Goal: Task Accomplishment & Management: Manage account settings

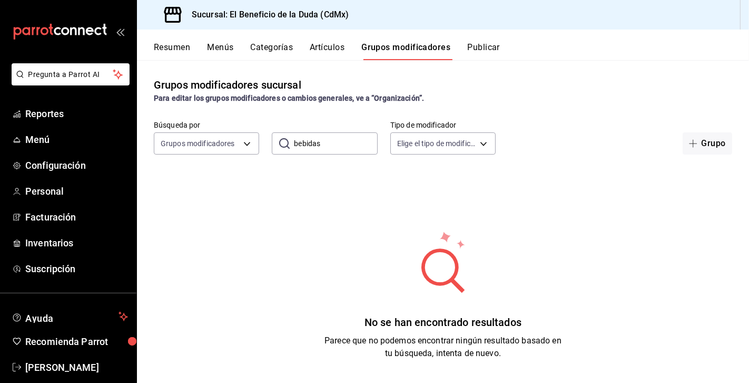
click at [338, 51] on button "Artículos" at bounding box center [327, 51] width 35 height 18
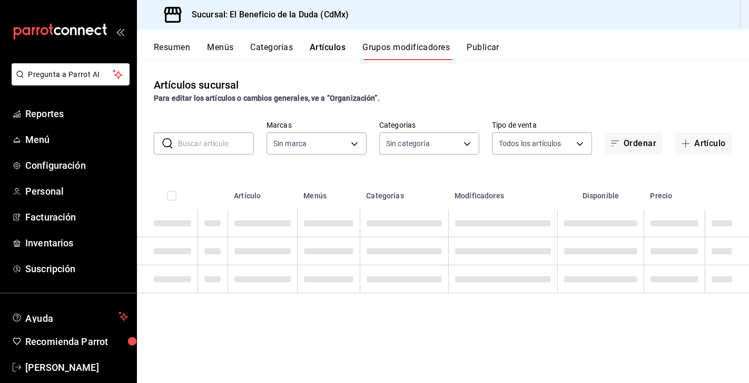
type input "bc4ceb8a-cc6d-4241-a28d-2dd23a7e2342"
click at [212, 140] on input "text" at bounding box center [216, 143] width 76 height 21
type input "GOR"
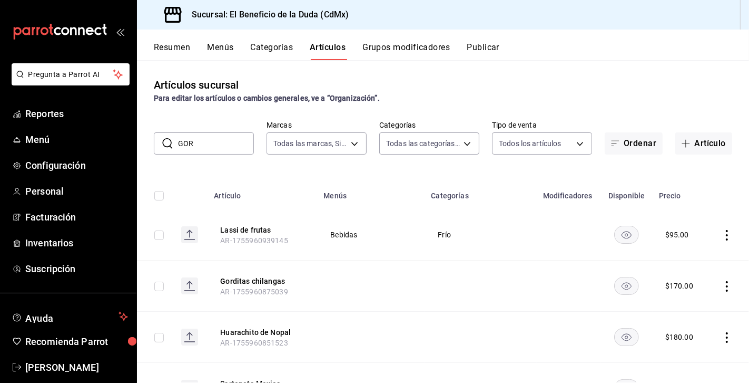
type input "fe192d09-a784-4d17-bfec-bbf865234069,f6e5386d-2b2d-4d2f-87a6-bde2b2d45bbd,33156…"
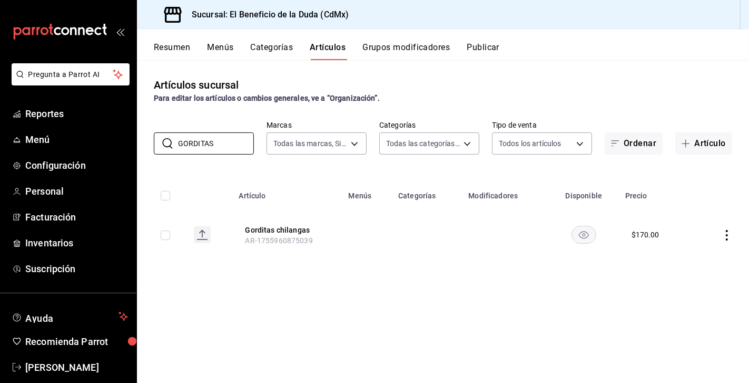
type input "GORDITAS"
click at [247, 168] on div "Artículos sucursal Para editar los artículos o cambios generales, ve a “Organiz…" at bounding box center [443, 221] width 612 height 322
click at [730, 238] on icon "actions" at bounding box center [727, 235] width 11 height 11
click at [697, 261] on span "Editar" at bounding box center [695, 259] width 27 height 11
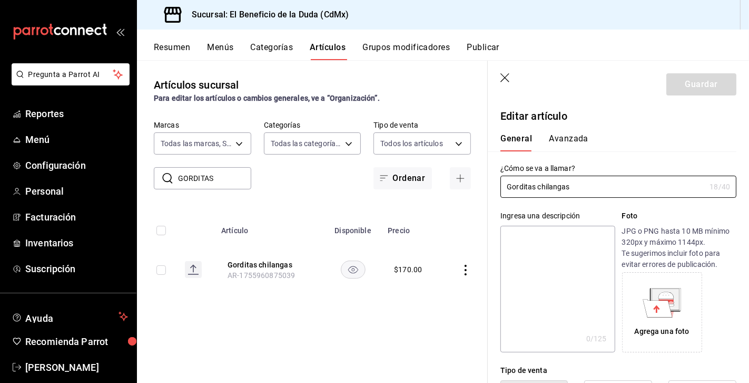
type input "$170.00"
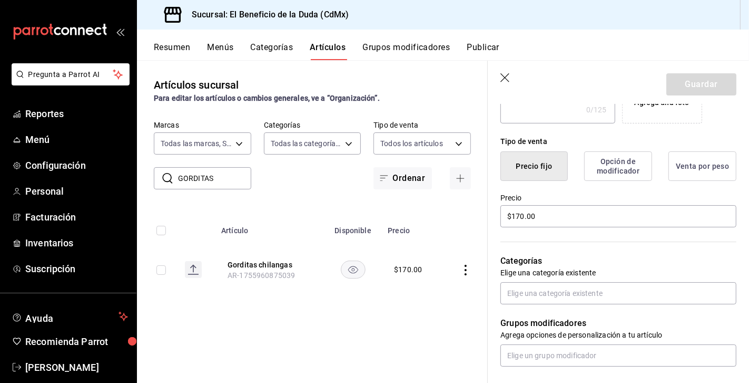
scroll to position [255, 0]
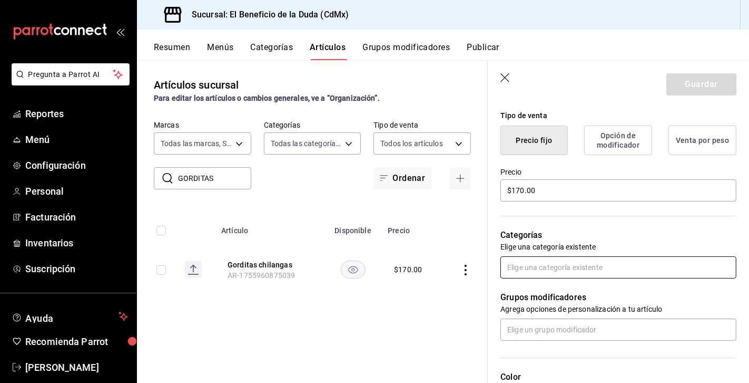
click at [601, 266] on input "text" at bounding box center [619, 267] width 236 height 22
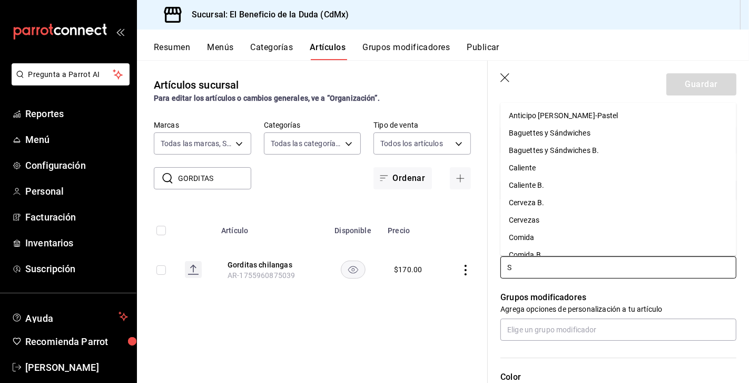
type input "SU"
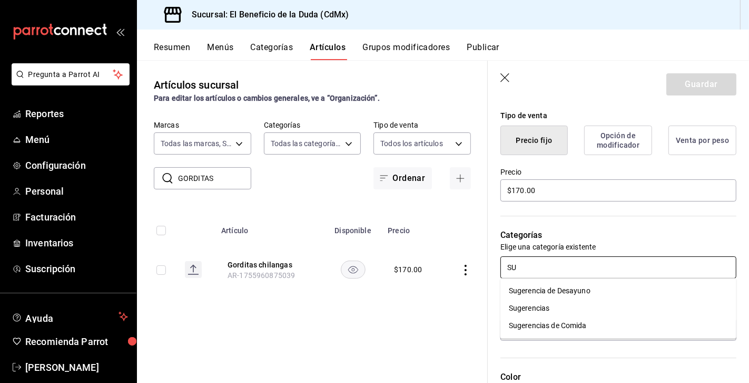
click at [598, 288] on li "Sugerencia de Desayuno" at bounding box center [619, 290] width 236 height 17
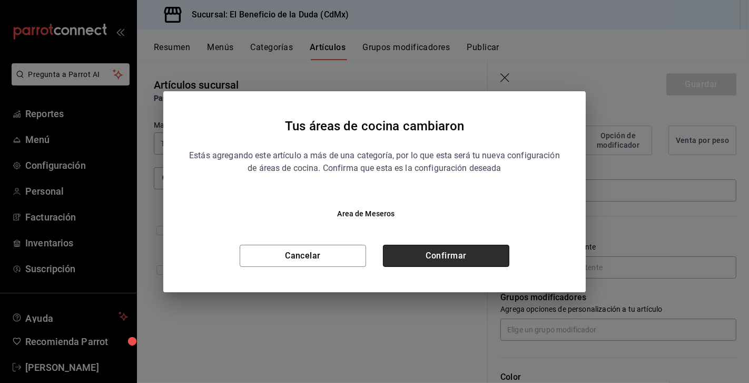
click at [496, 256] on button "Confirmar" at bounding box center [446, 256] width 126 height 22
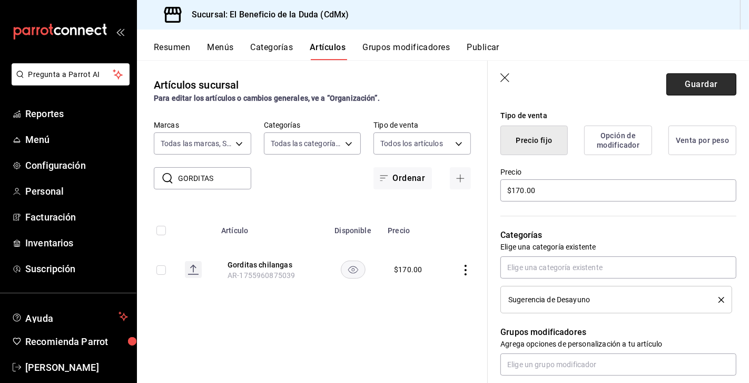
click at [690, 82] on button "Guardar" at bounding box center [702, 84] width 70 height 22
